Goal: Information Seeking & Learning: Check status

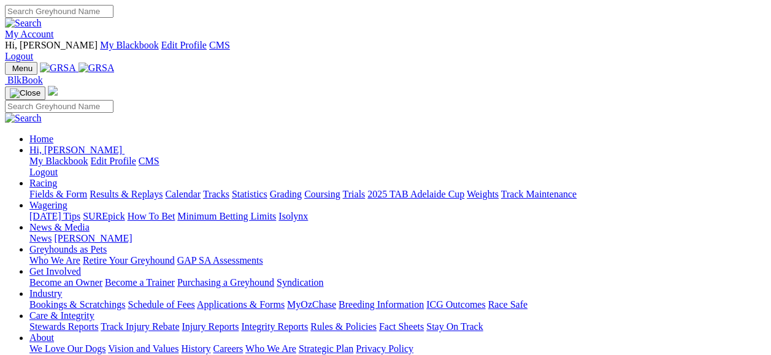
click at [132, 189] on link "Results & Replays" at bounding box center [126, 194] width 73 height 10
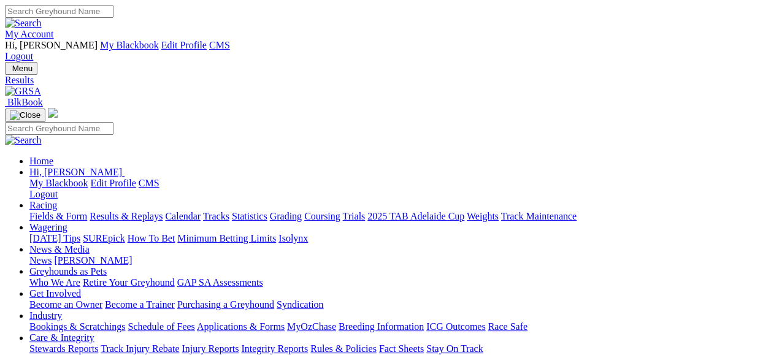
click at [54, 29] on link "My Account" at bounding box center [29, 34] width 49 height 10
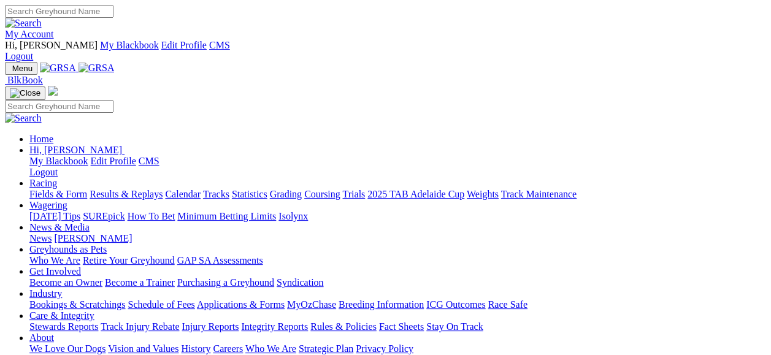
click at [57, 178] on link "Racing" at bounding box center [43, 183] width 28 height 10
click at [145, 189] on link "Results & Replays" at bounding box center [126, 194] width 73 height 10
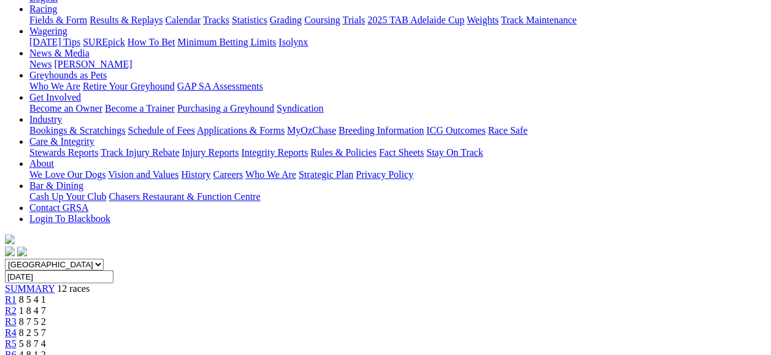
scroll to position [237, 0]
